Goal: Information Seeking & Learning: Understand process/instructions

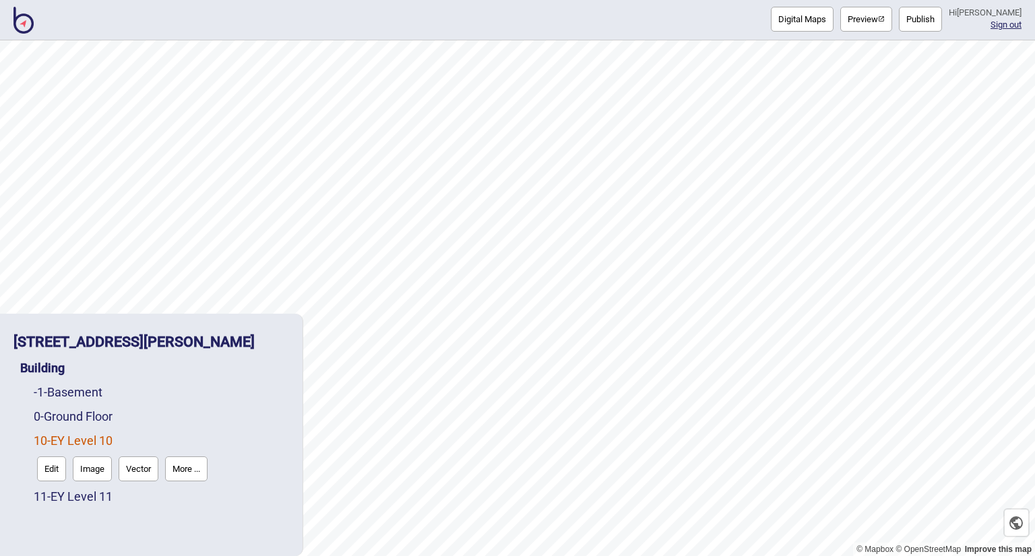
click at [22, 28] on img at bounding box center [23, 20] width 20 height 27
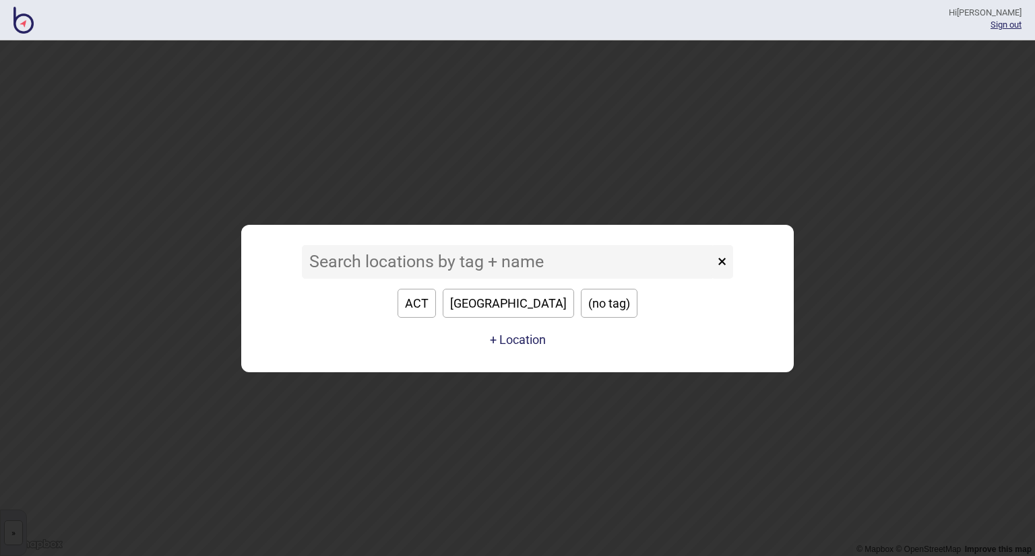
click at [498, 305] on button "[GEOGRAPHIC_DATA]" at bounding box center [508, 303] width 131 height 29
type input "[GEOGRAPHIC_DATA]"
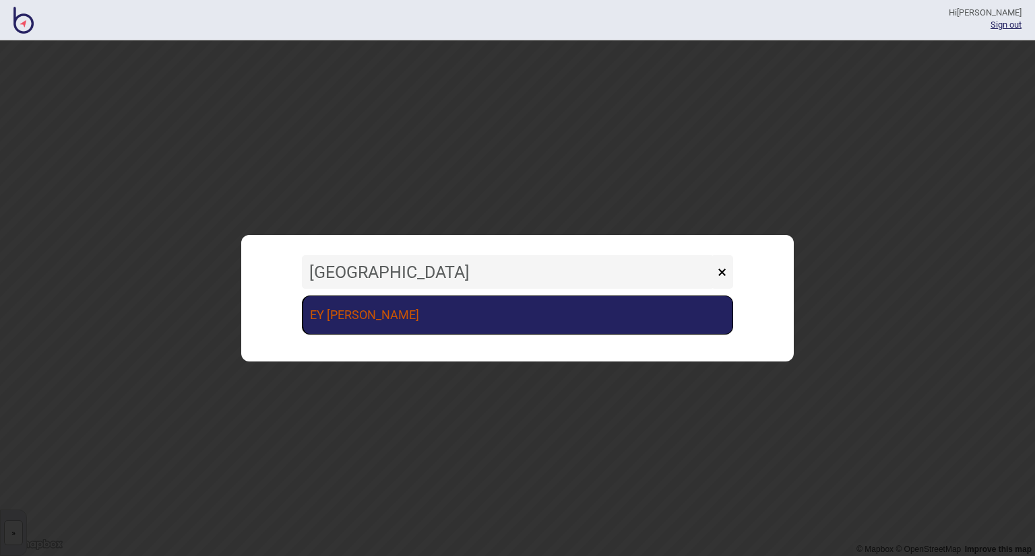
click at [456, 327] on link "EY [PERSON_NAME]" at bounding box center [517, 315] width 431 height 39
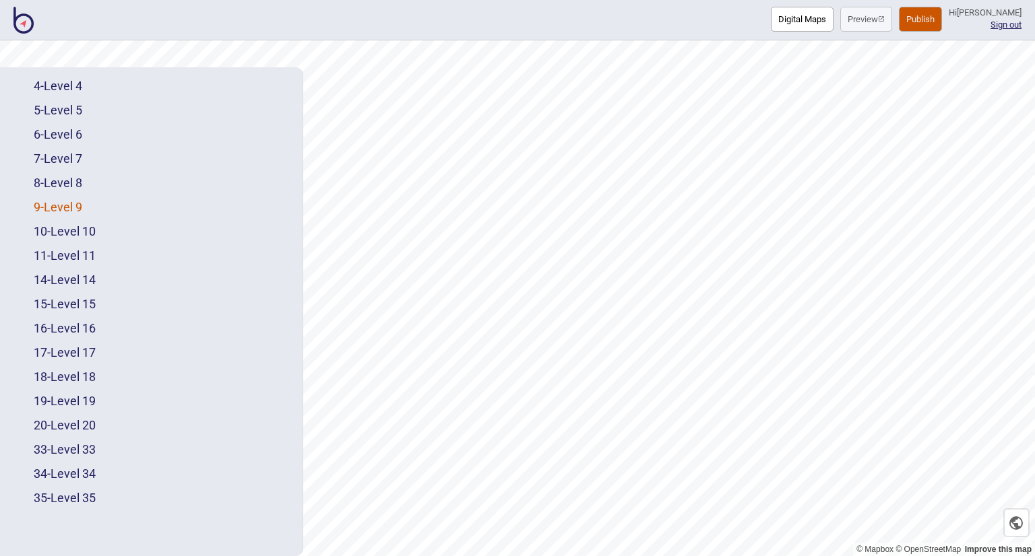
scroll to position [166, 0]
click at [795, 30] on button "Digital Maps" at bounding box center [802, 19] width 63 height 25
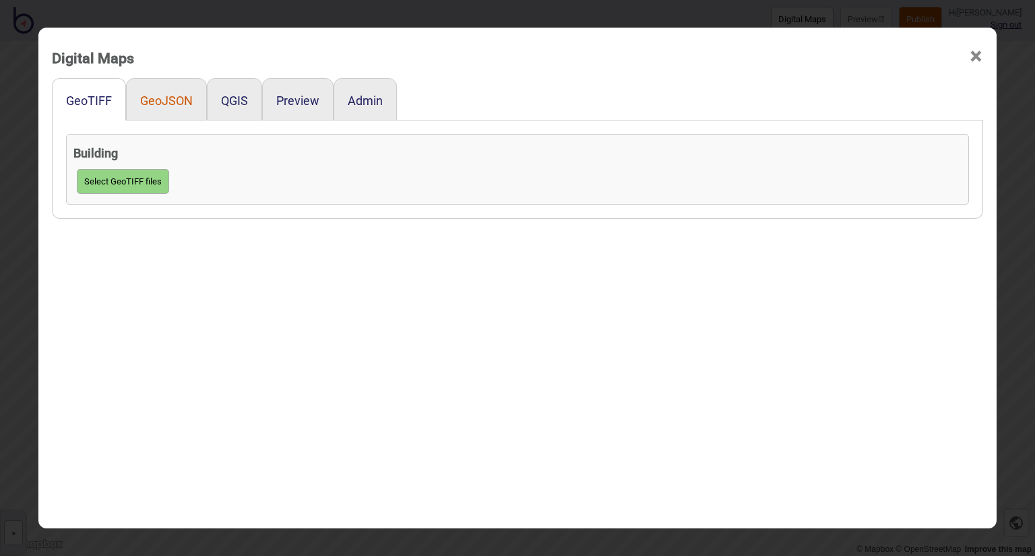
click at [161, 105] on button "GeoJSON" at bounding box center [166, 101] width 53 height 14
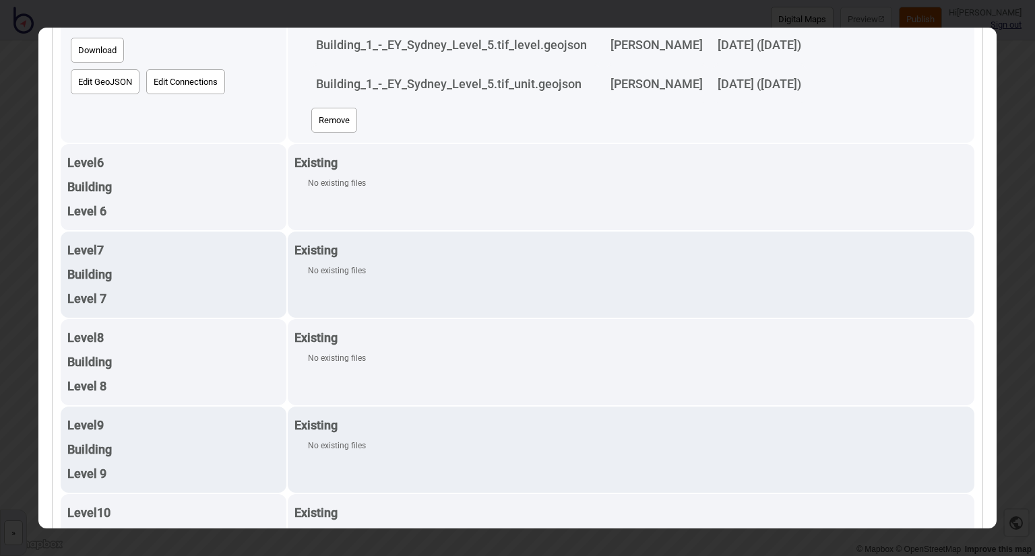
scroll to position [943, 0]
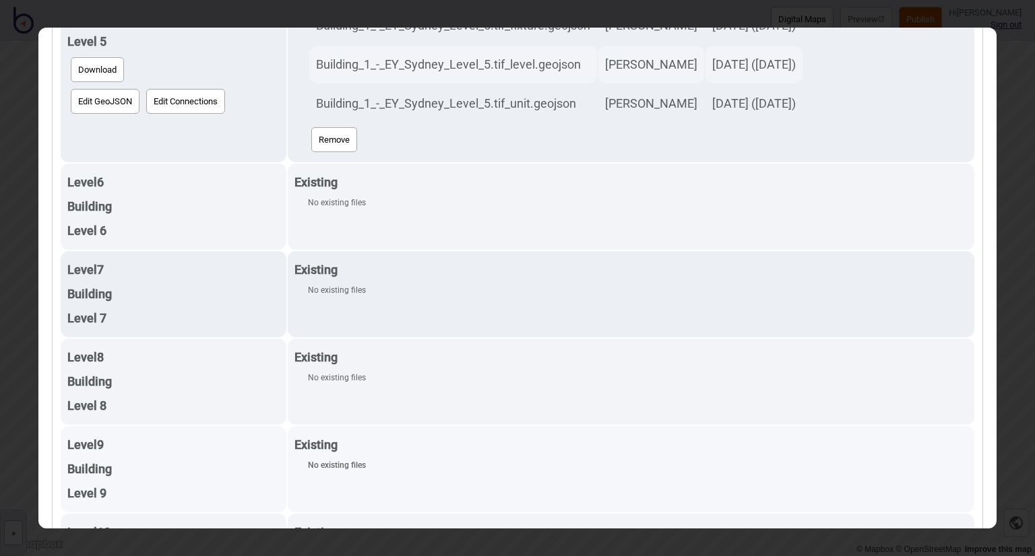
click at [573, 433] on div "Existing" at bounding box center [630, 445] width 673 height 24
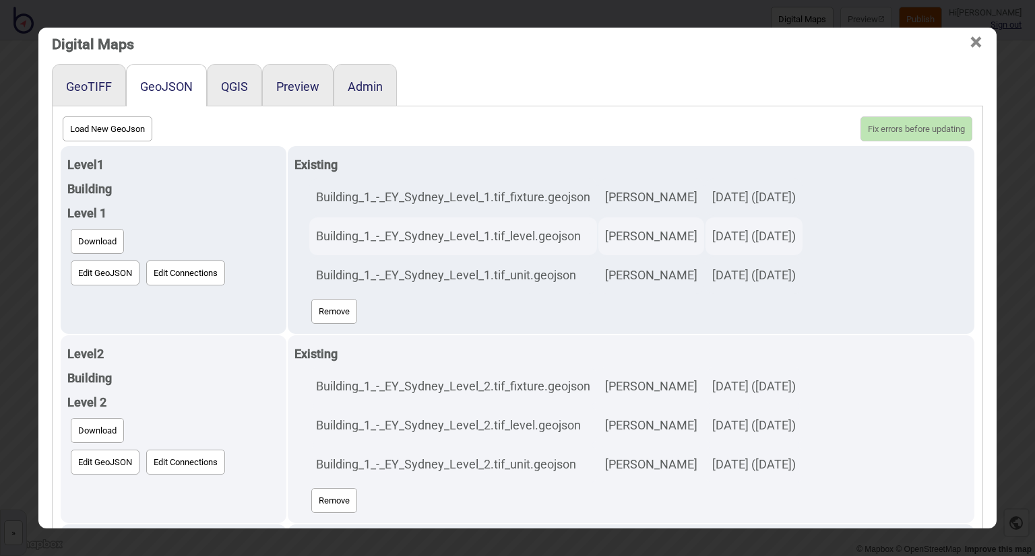
scroll to position [0, 0]
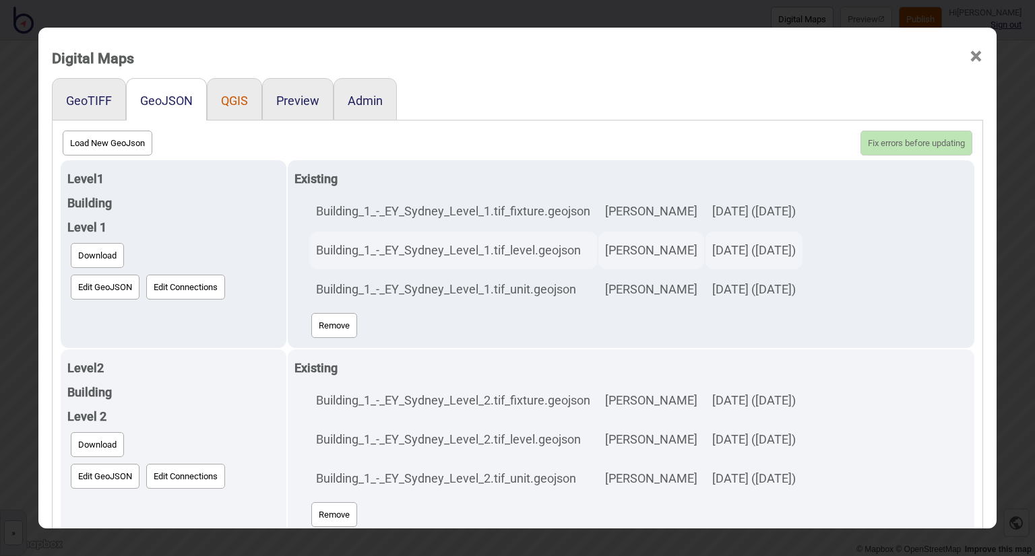
click at [223, 98] on button "QGIS" at bounding box center [234, 101] width 27 height 14
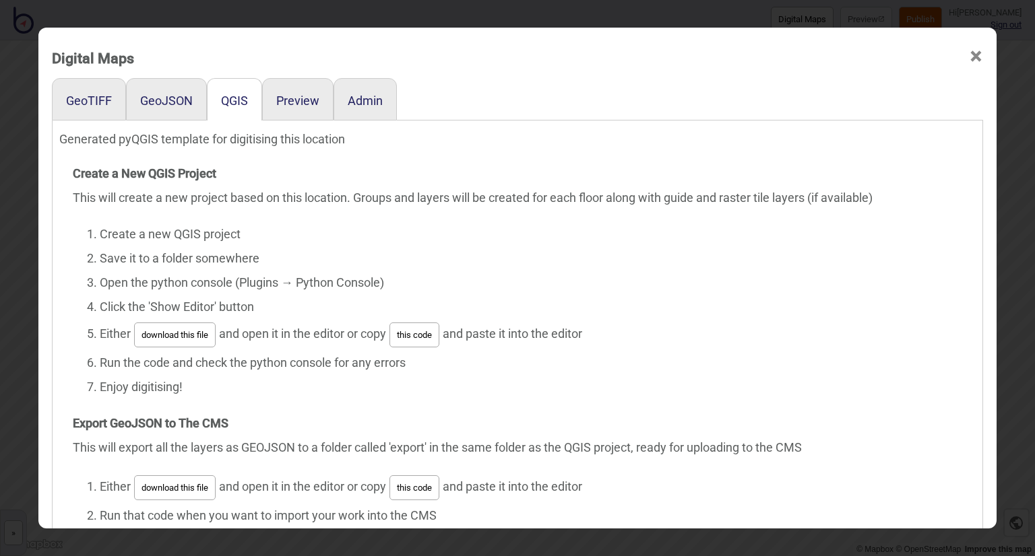
click at [868, 383] on li "Enjoy digitising!" at bounding box center [531, 387] width 862 height 24
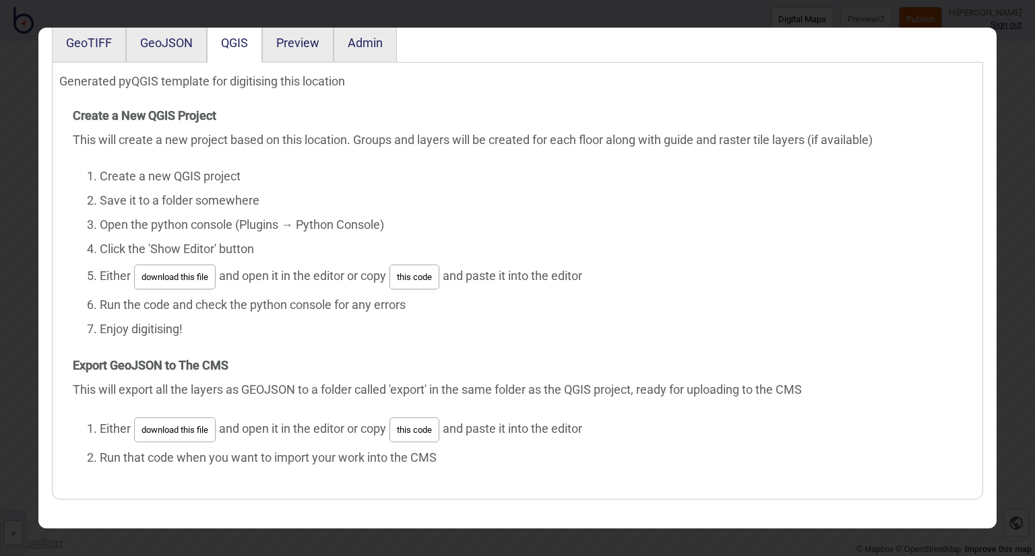
scroll to position [67, 0]
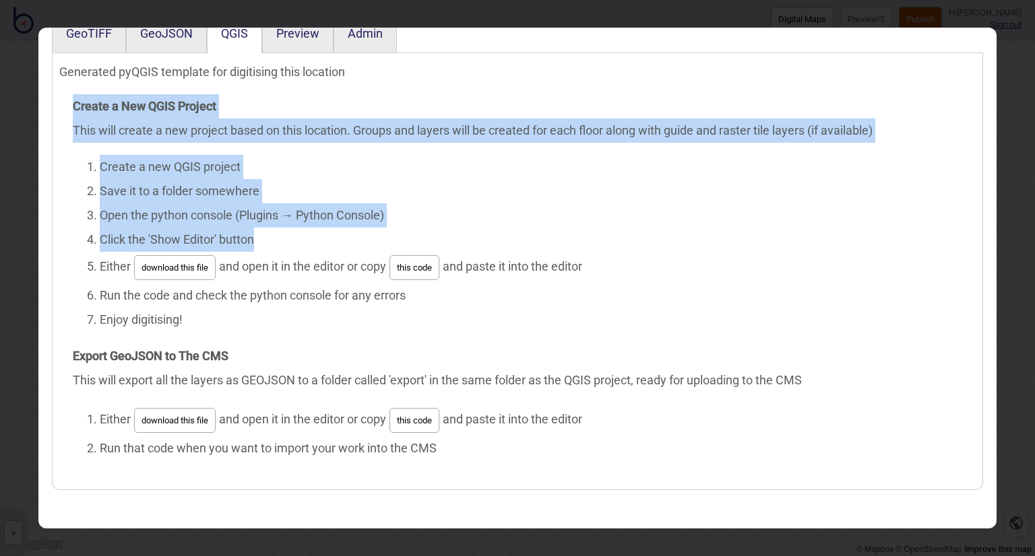
drag, startPoint x: 68, startPoint y: 105, endPoint x: 264, endPoint y: 232, distance: 233.7
click at [264, 232] on div "Create a New QGIS Project This will create a new project based on this location…" at bounding box center [517, 277] width 889 height 366
copy div "Create a New QGIS Project This will create a new project based on this location…"
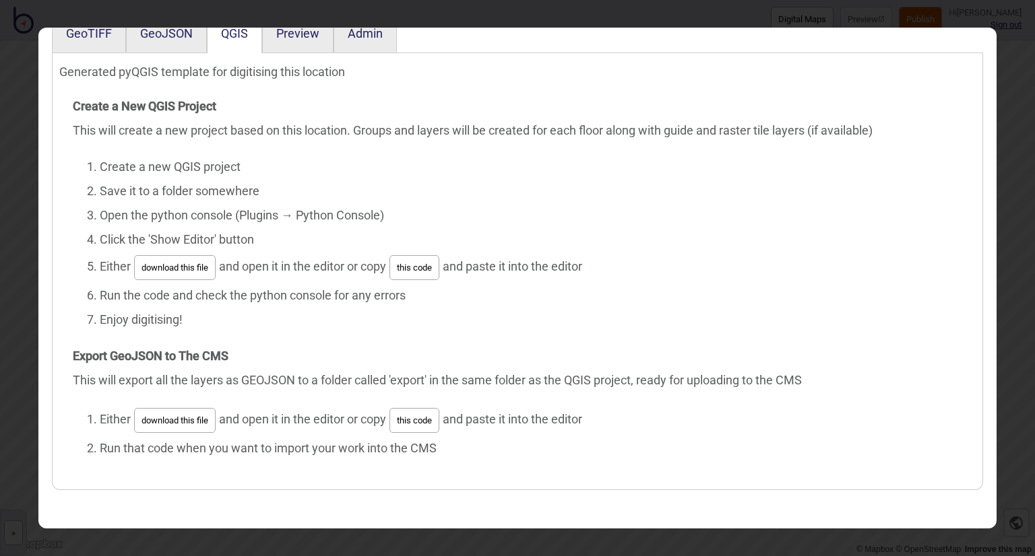
click at [264, 300] on li "Run the code and check the python console for any errors" at bounding box center [531, 296] width 862 height 24
drag, startPoint x: 358, startPoint y: 266, endPoint x: 593, endPoint y: 267, distance: 234.4
click at [593, 267] on li "Either download this file and open it in the editor or copy this code and paste…" at bounding box center [531, 268] width 862 height 32
copy li "copy this code and paste it into the editor"
click at [462, 301] on li "Run the code and check the python console for any errors" at bounding box center [531, 296] width 862 height 24
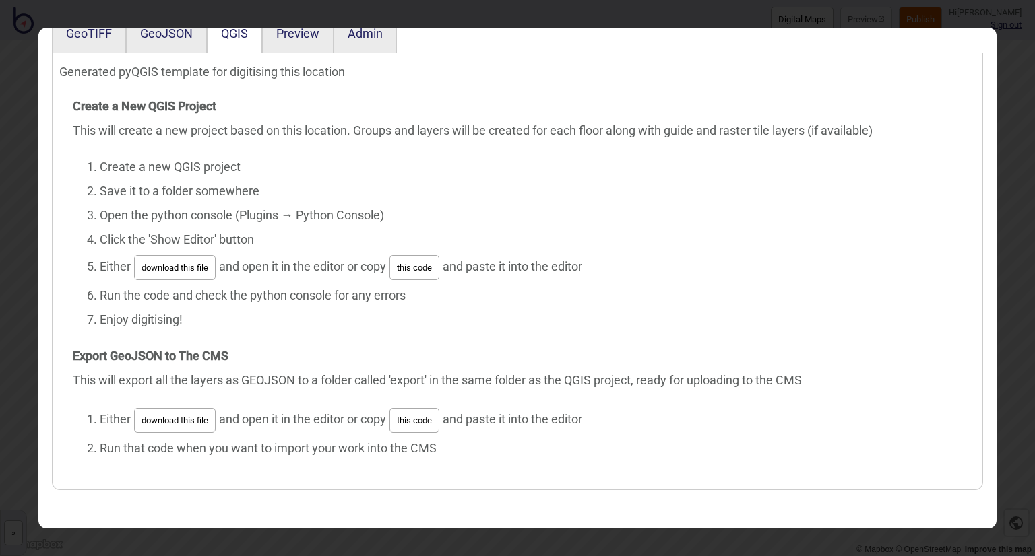
click at [410, 265] on button "this code" at bounding box center [414, 267] width 50 height 25
click at [197, 306] on li "Run the code and check the python console for any errors" at bounding box center [531, 296] width 862 height 24
drag, startPoint x: 180, startPoint y: 320, endPoint x: 96, endPoint y: 297, distance: 86.6
click at [96, 297] on ol "Create a new QGIS project Save it to a folder somewhere Open the python console…" at bounding box center [517, 243] width 889 height 177
copy ol "Run the code and check the python console for any errors Enjoy digitising!"
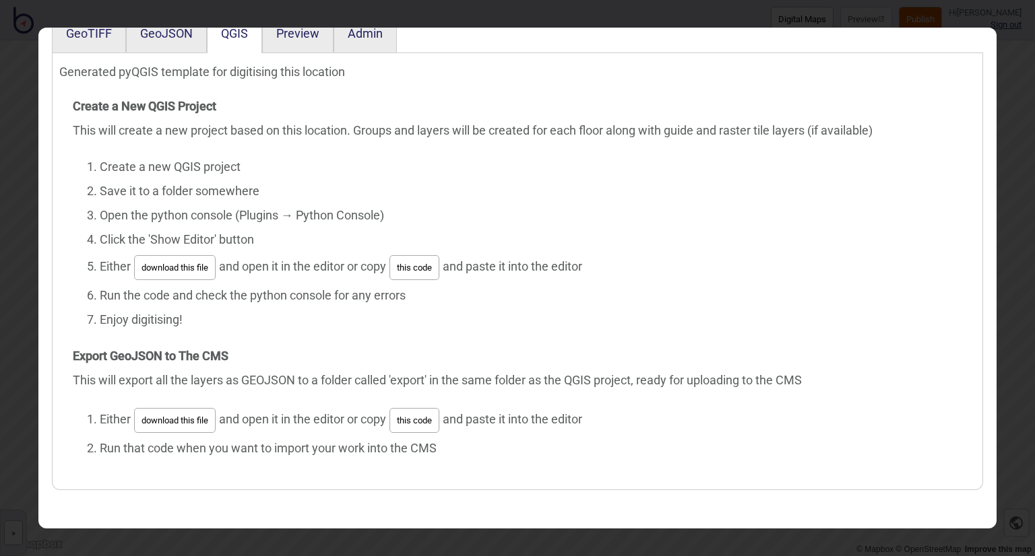
click at [250, 370] on div "Create a New QGIS Project This will create a new project based on this location…" at bounding box center [517, 277] width 889 height 366
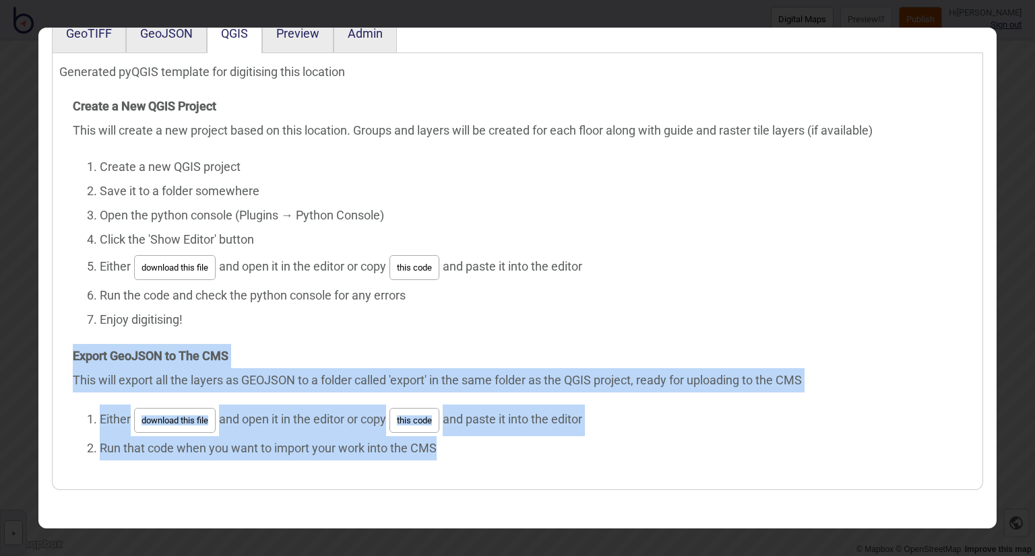
drag, startPoint x: 68, startPoint y: 356, endPoint x: 436, endPoint y: 456, distance: 381.7
click at [436, 456] on div "Create a New QGIS Project This will create a new project based on this location…" at bounding box center [517, 277] width 889 height 366
copy div "Export GeoJSON to The CMS This will export all the layers as GEOJSON to a folde…"
click at [504, 353] on div "Create a New QGIS Project This will create a new project based on this location…" at bounding box center [517, 277] width 889 height 366
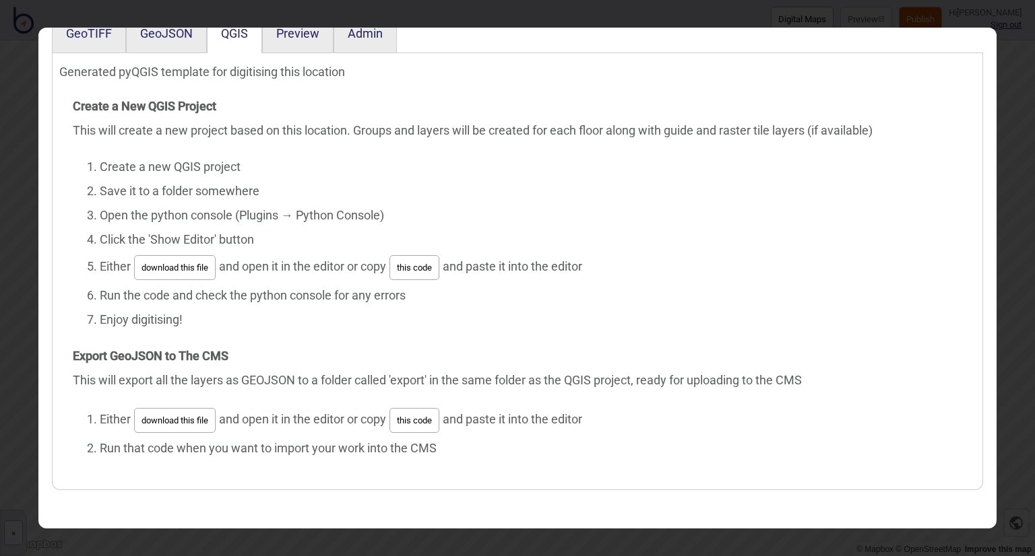
click at [416, 418] on button "this code" at bounding box center [414, 420] width 50 height 25
click at [150, 36] on button "GeoJSON" at bounding box center [166, 33] width 53 height 14
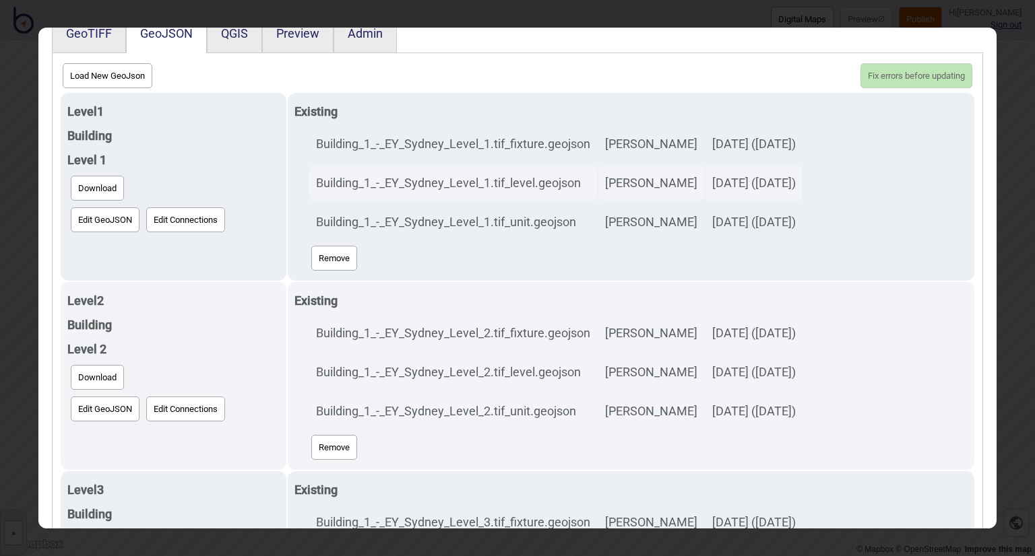
click at [800, 24] on div "Digital Maps × GeoTIFF GeoJSON QGIS Preview Admin Load New GeoJson Fix errors b…" at bounding box center [517, 278] width 1035 height 556
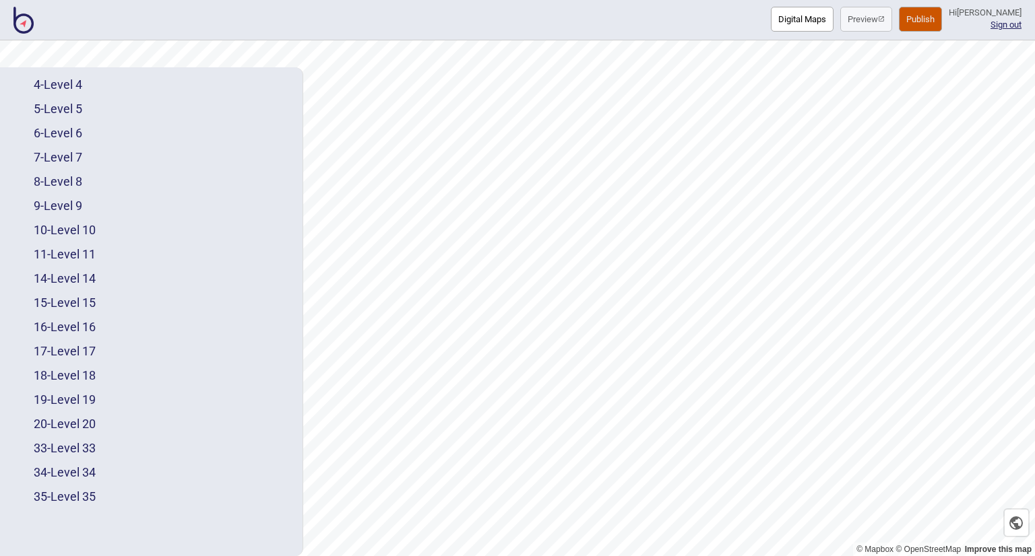
click at [20, 24] on img at bounding box center [23, 20] width 20 height 27
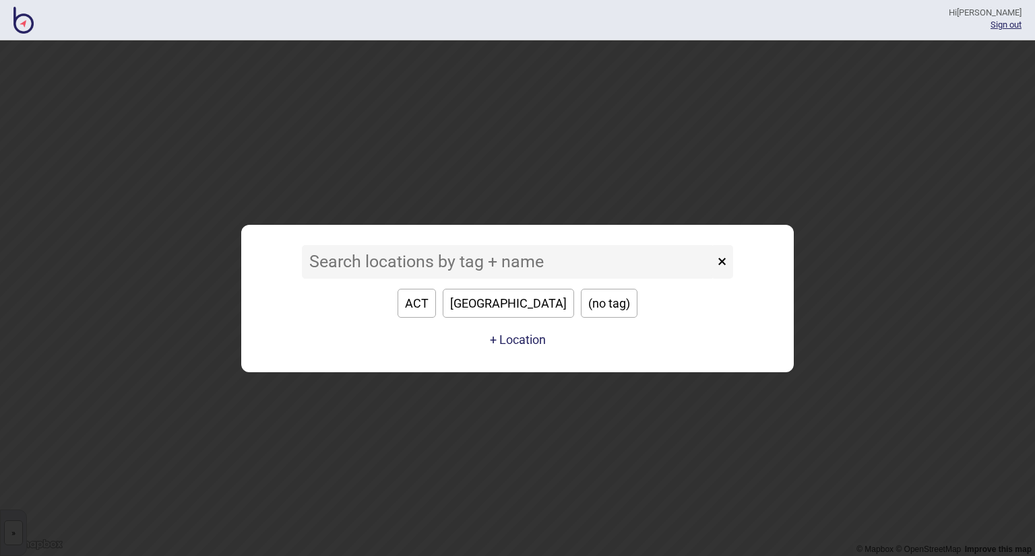
click at [436, 303] on button "ACT" at bounding box center [416, 303] width 38 height 29
type input "ACT"
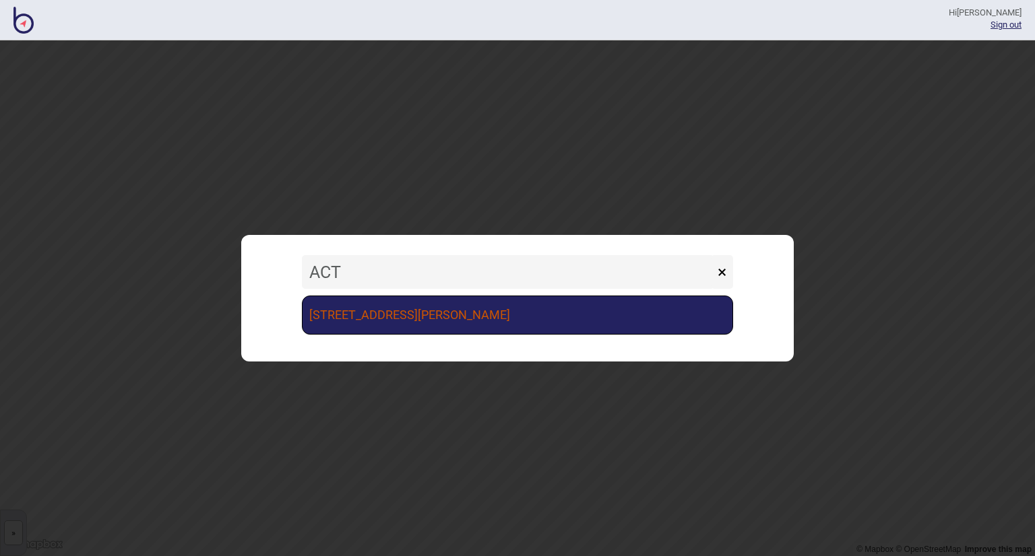
click at [453, 314] on link "[STREET_ADDRESS][PERSON_NAME]" at bounding box center [517, 315] width 431 height 39
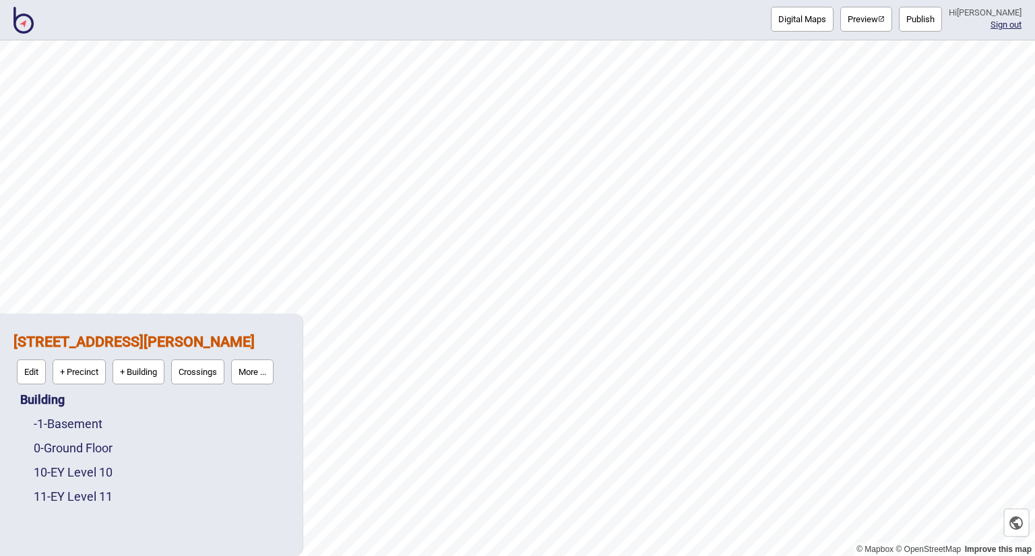
click at [79, 464] on div "10 - EY Level 10" at bounding box center [161, 473] width 255 height 24
click at [84, 471] on link "10 - EY Level 10" at bounding box center [73, 472] width 79 height 14
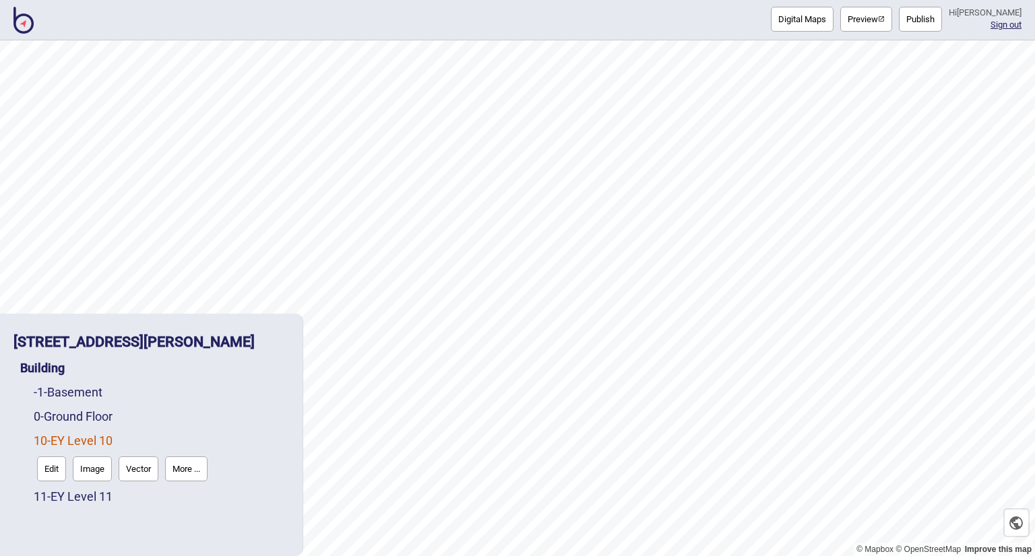
click at [840, 17] on button "Preview" at bounding box center [866, 19] width 52 height 25
